Goal: Task Accomplishment & Management: Use online tool/utility

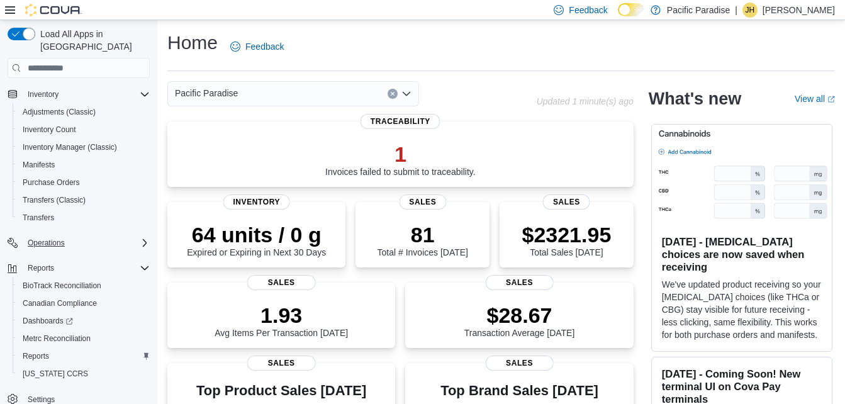
scroll to position [192, 0]
click at [32, 350] on span "Reports" at bounding box center [36, 355] width 26 height 10
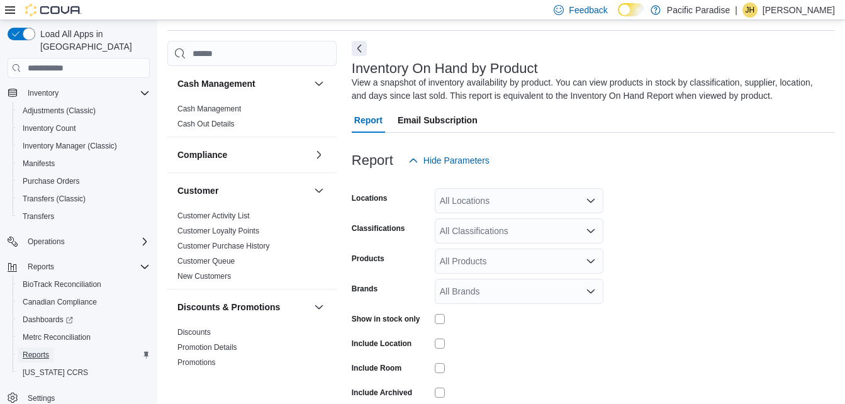
scroll to position [42, 0]
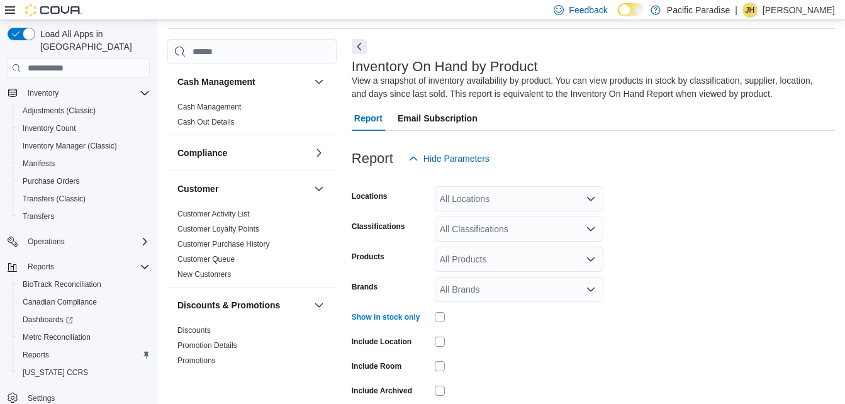
click at [505, 233] on div "All Classifications" at bounding box center [519, 228] width 169 height 25
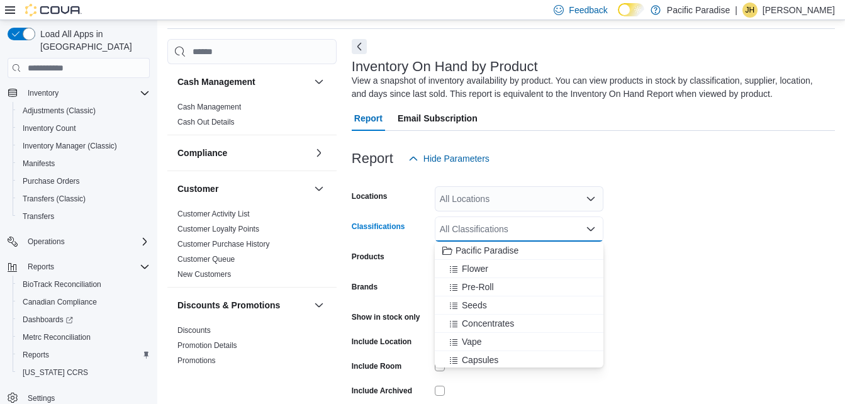
click at [482, 335] on div "Vape" at bounding box center [518, 341] width 153 height 13
click at [650, 267] on form "Locations All Locations Classifications Vape Combo box. Selected. Vape. Press B…" at bounding box center [593, 303] width 483 height 264
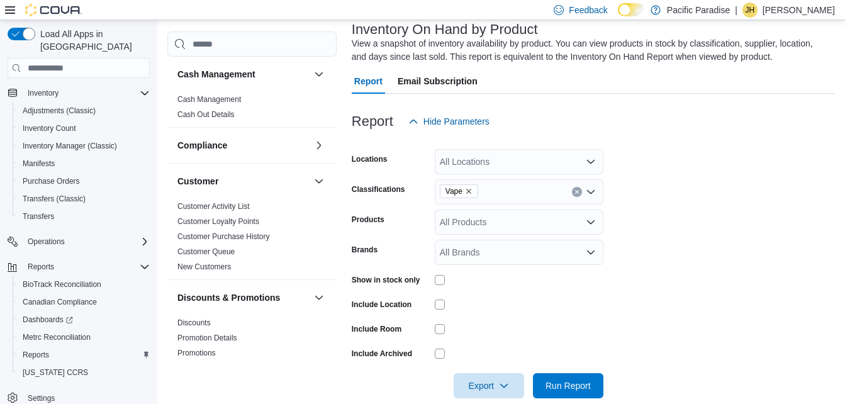
scroll to position [99, 0]
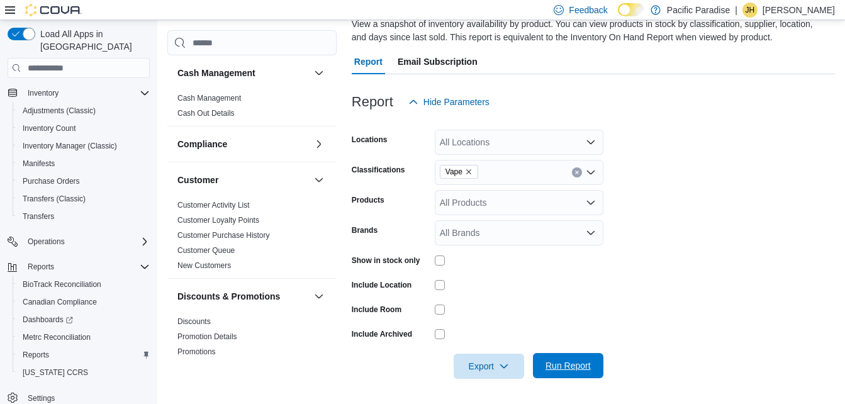
click at [569, 363] on span "Run Report" at bounding box center [567, 365] width 45 height 13
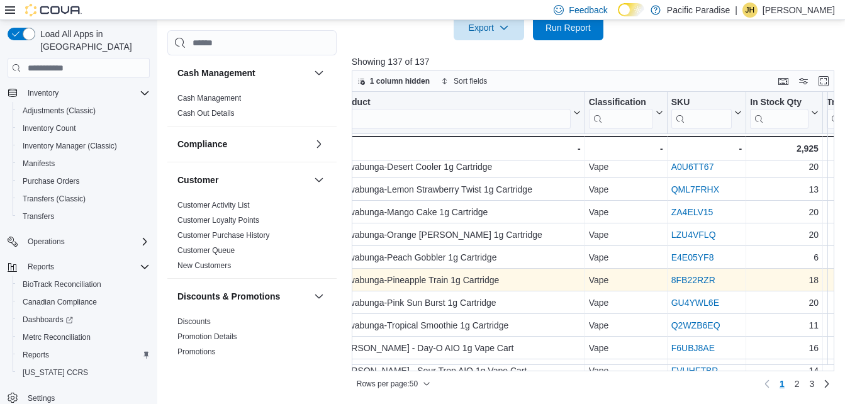
scroll to position [755, 99]
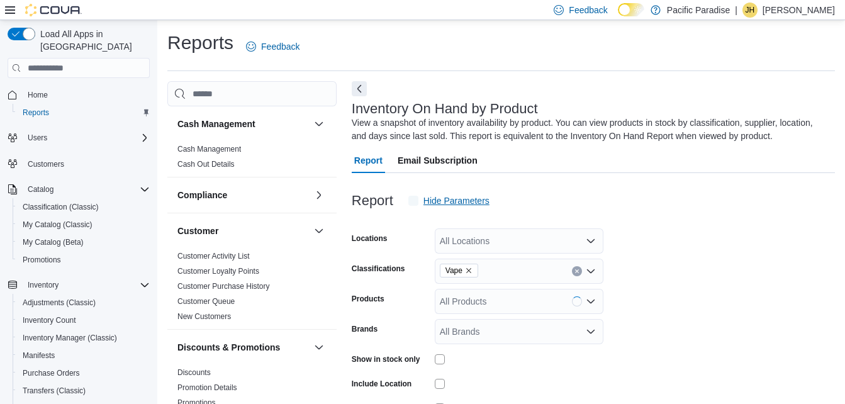
scroll to position [42, 0]
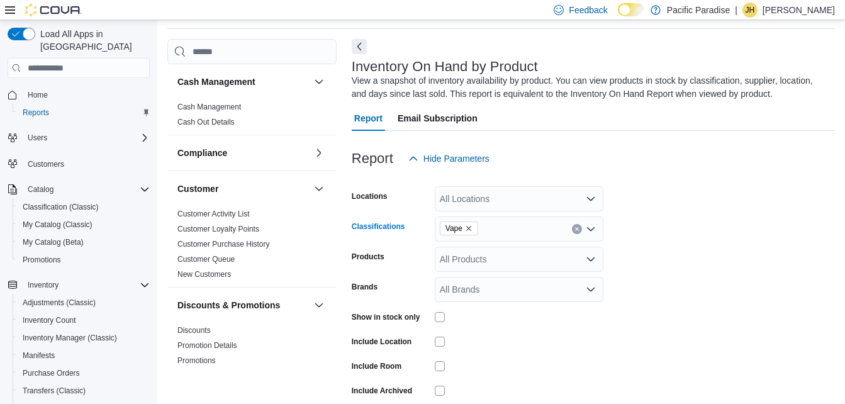
click at [466, 228] on icon "Remove Vape from selection in this group" at bounding box center [469, 229] width 8 height 8
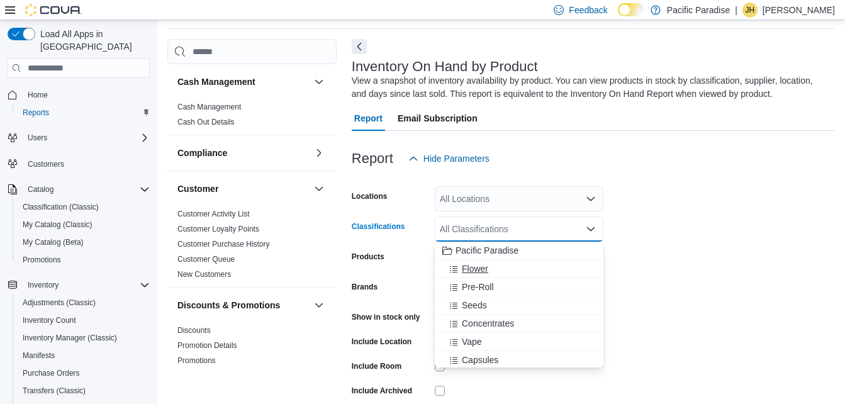
click at [475, 262] on button "Flower" at bounding box center [519, 269] width 169 height 18
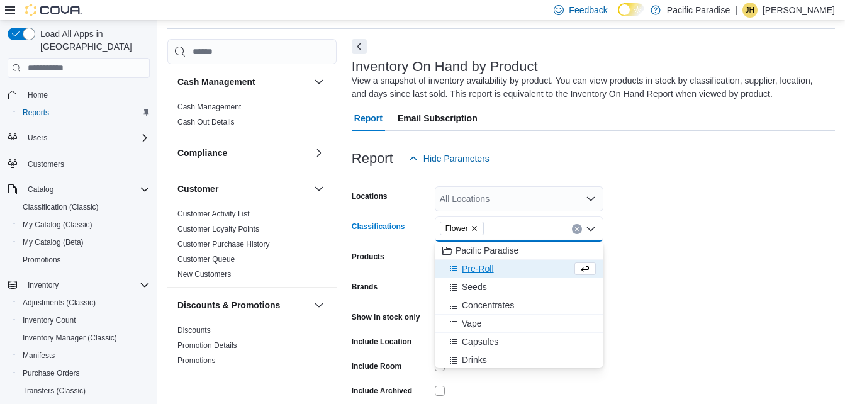
click at [675, 235] on form "Locations All Locations Classifications Flower Combo box. Selected. Flower. Pre…" at bounding box center [593, 303] width 483 height 264
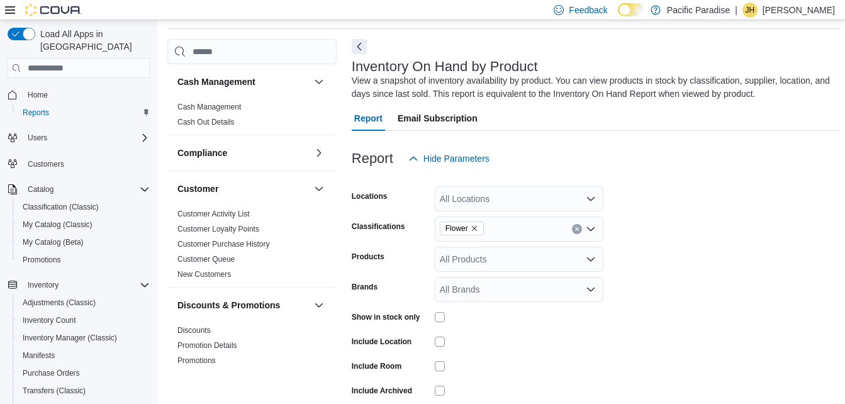
scroll to position [105, 0]
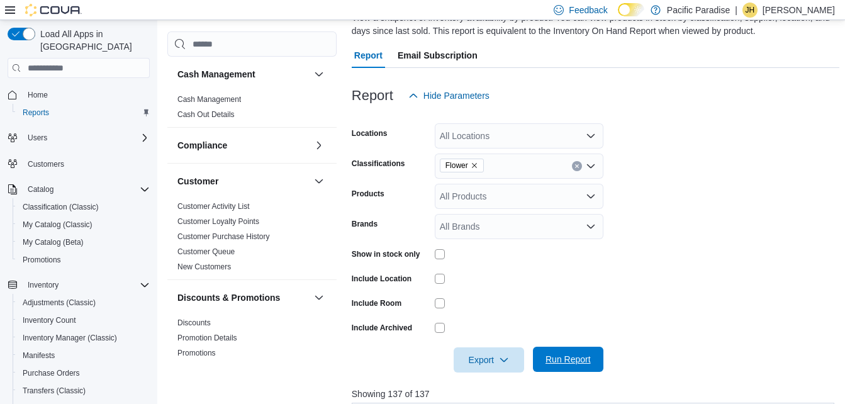
drag, startPoint x: 565, startPoint y: 360, endPoint x: 571, endPoint y: 348, distance: 13.2
click at [565, 359] on span "Run Report" at bounding box center [567, 359] width 45 height 13
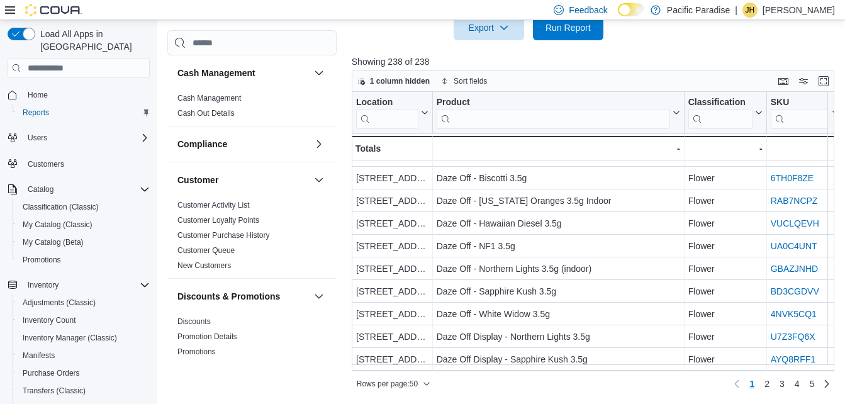
scroll to position [928, 0]
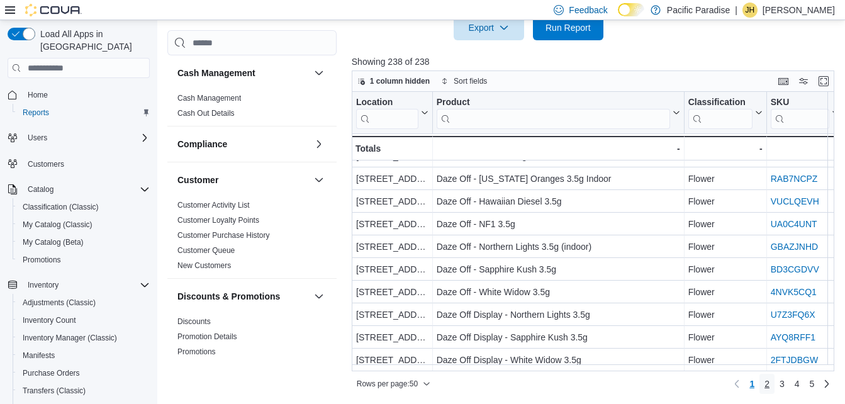
click at [774, 384] on link "2" at bounding box center [766, 384] width 15 height 20
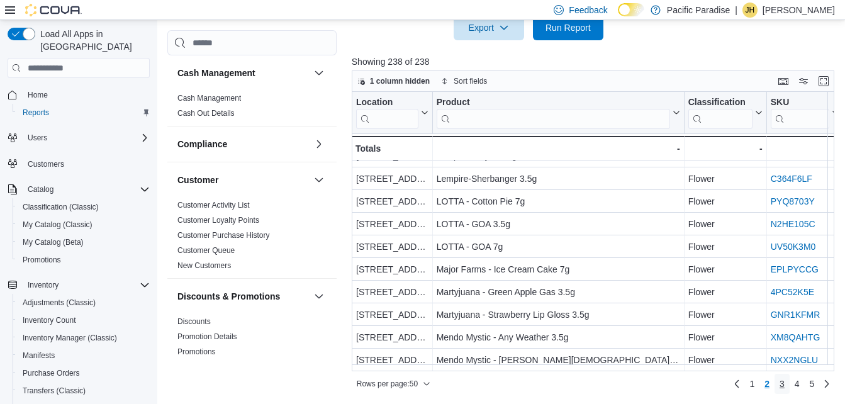
click at [784, 386] on span "3" at bounding box center [781, 383] width 5 height 13
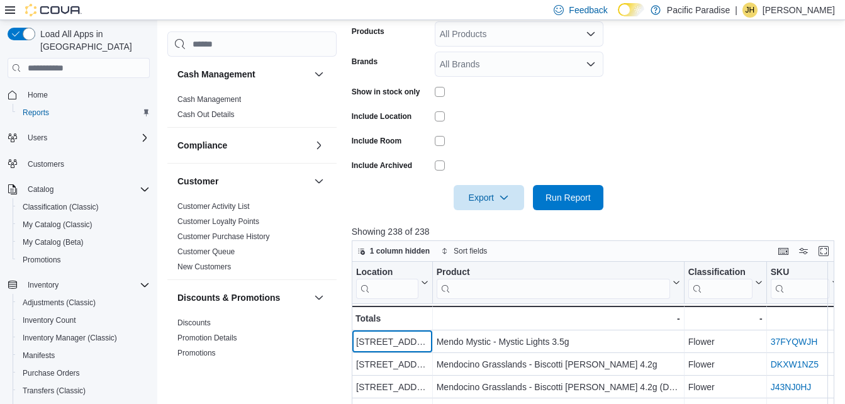
scroll to position [60, 0]
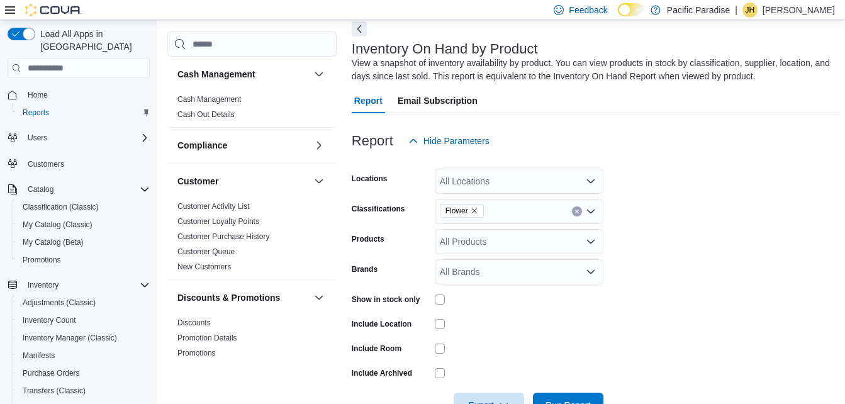
click at [474, 209] on icon "Remove Flower from selection in this group" at bounding box center [475, 211] width 8 height 8
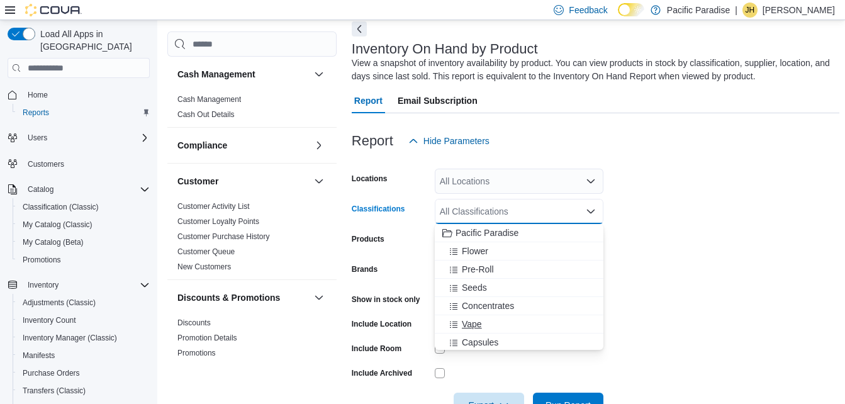
click at [476, 321] on span "Vape" at bounding box center [472, 324] width 20 height 13
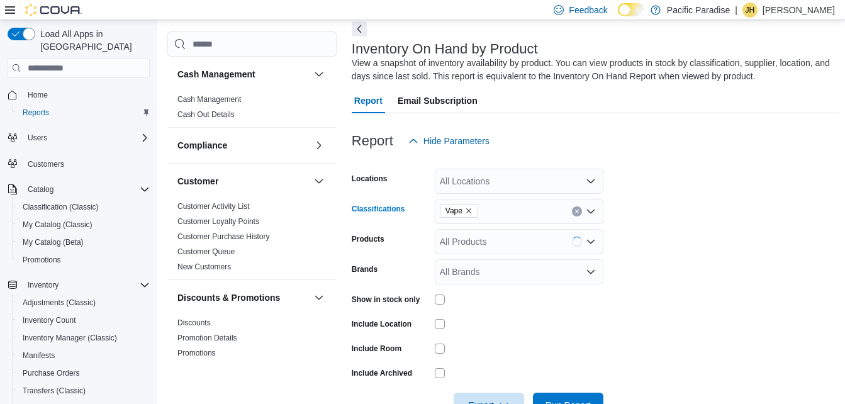
scroll to position [186, 0]
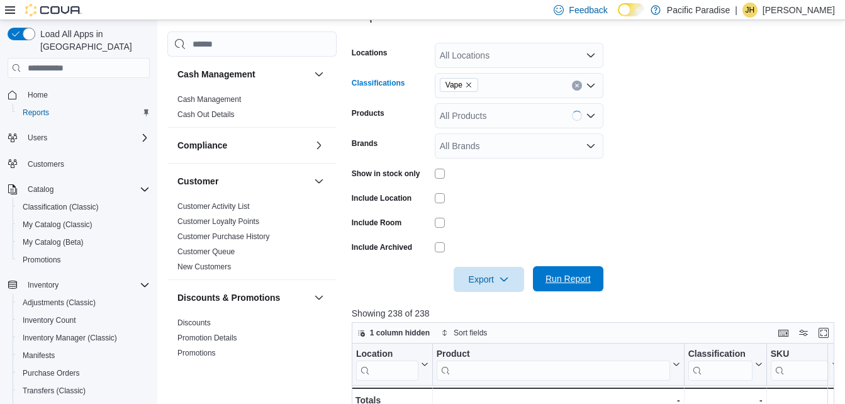
click at [579, 279] on span "Run Report" at bounding box center [567, 278] width 45 height 13
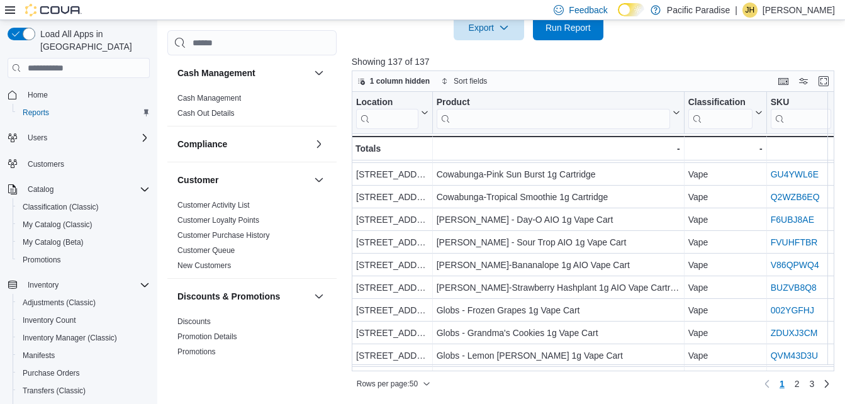
scroll to position [928, 0]
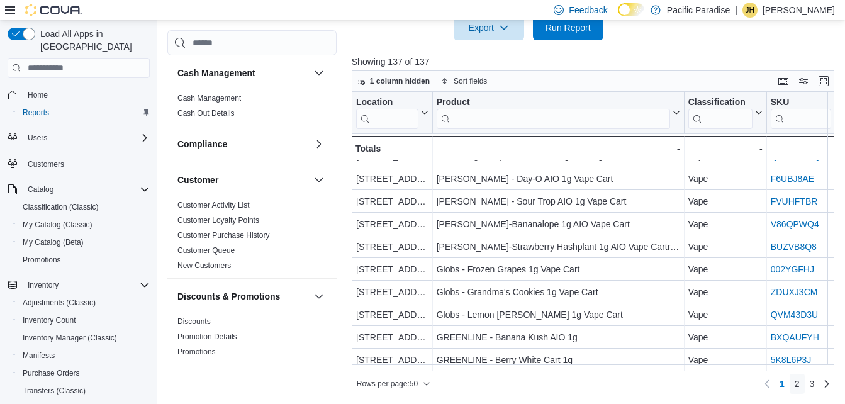
click at [800, 379] on span "2" at bounding box center [796, 383] width 5 height 13
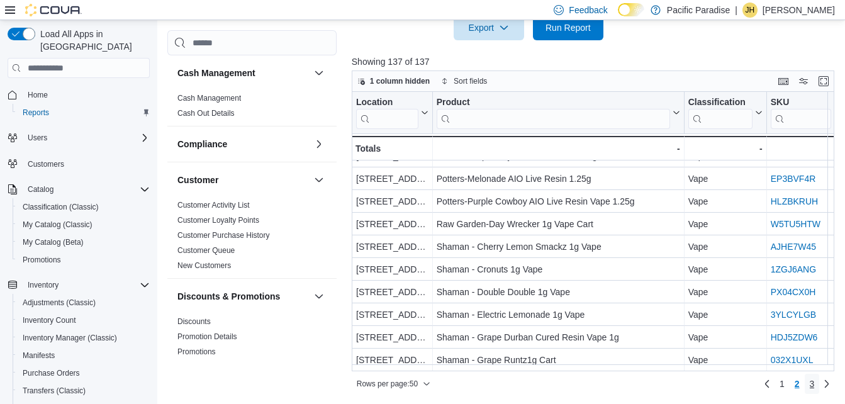
click at [815, 386] on span "3" at bounding box center [812, 383] width 5 height 13
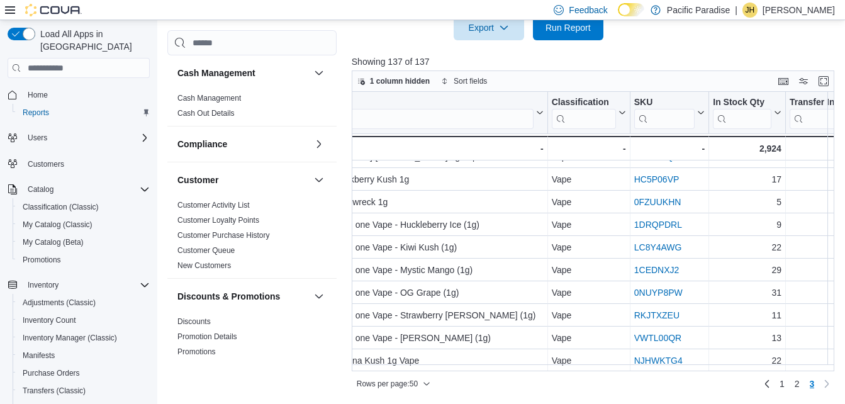
scroll to position [377, 132]
